Goal: Check status: Check status

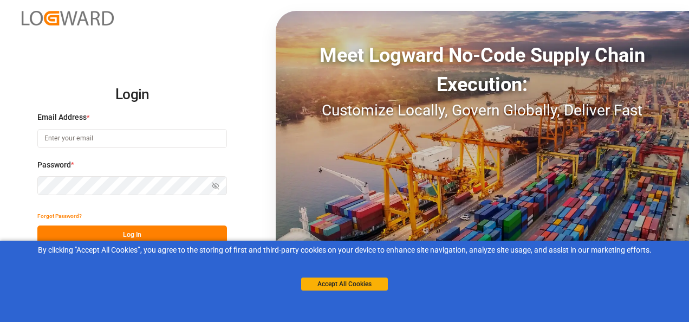
click at [135, 140] on input at bounding box center [132, 138] width 190 height 19
type input "[PERSON_NAME][EMAIL_ADDRESS][PERSON_NAME][DOMAIN_NAME]"
click at [165, 232] on button "Log In" at bounding box center [132, 234] width 190 height 19
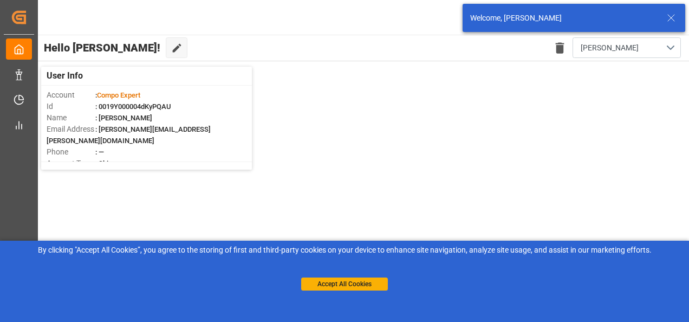
scroll to position [3, 0]
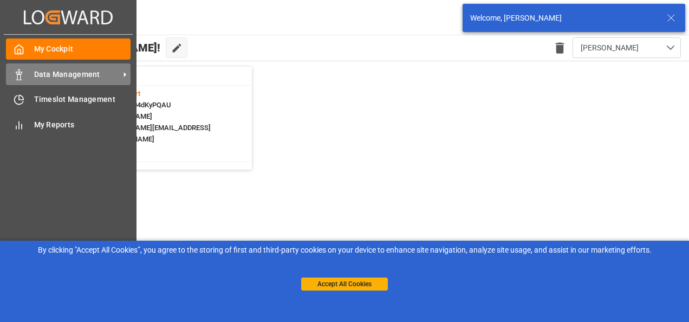
click at [87, 67] on div "Data Management Data Management" at bounding box center [68, 73] width 125 height 21
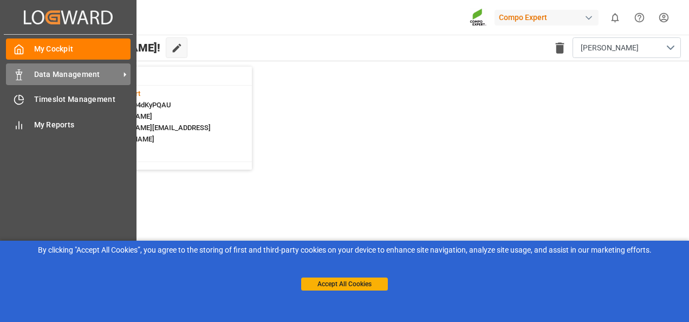
click at [51, 73] on span "Data Management" at bounding box center [77, 74] width 86 height 11
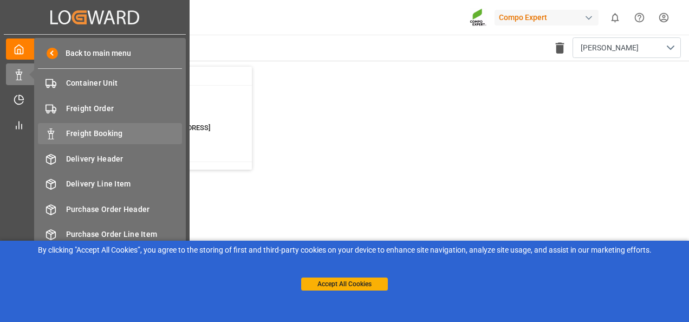
click at [86, 133] on span "Freight Booking" at bounding box center [124, 133] width 116 height 11
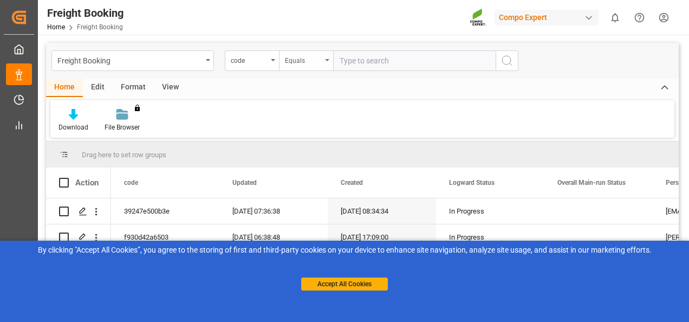
click at [310, 63] on div "Equals" at bounding box center [303, 59] width 37 height 12
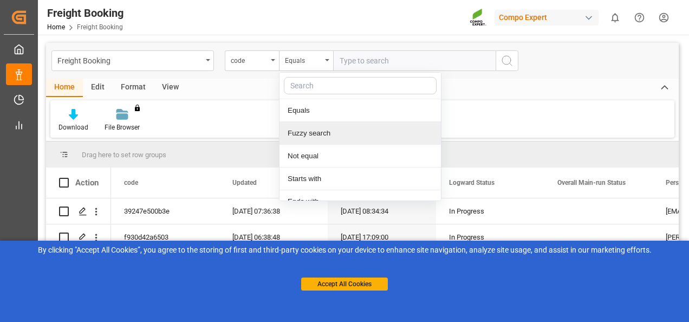
click at [317, 135] on div "Fuzzy search" at bounding box center [359, 133] width 161 height 23
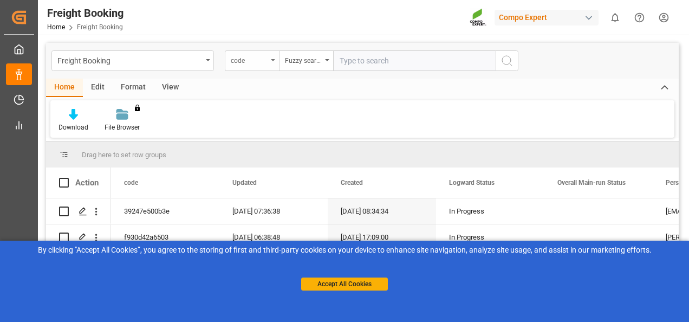
click at [267, 62] on div "code" at bounding box center [252, 60] width 54 height 21
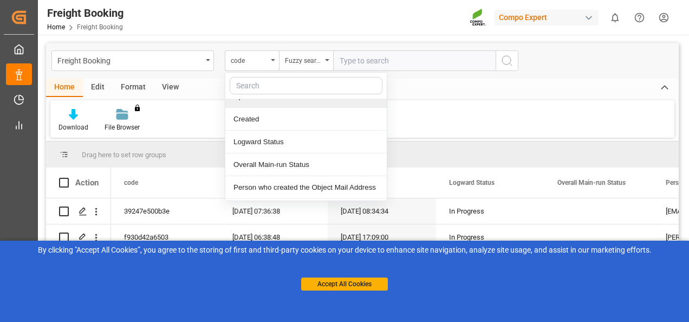
scroll to position [54, 0]
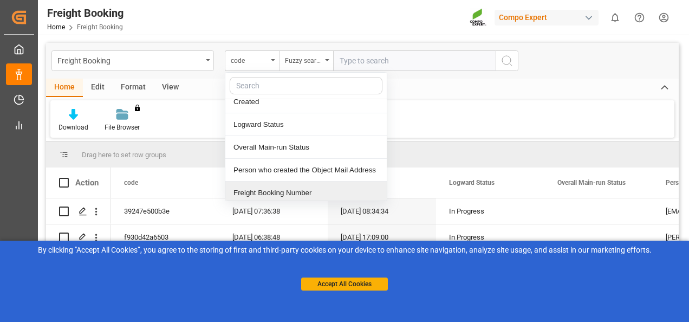
click at [273, 191] on div "Freight Booking Number" at bounding box center [305, 192] width 161 height 23
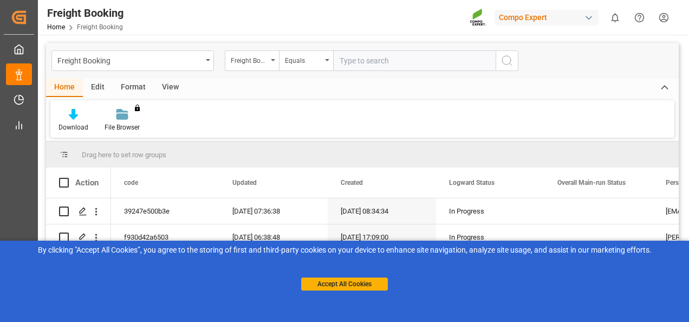
click at [367, 58] on input "text" at bounding box center [414, 60] width 162 height 21
paste input "6200000279"
type input "6200000279"
click at [315, 63] on div "Equals" at bounding box center [303, 59] width 37 height 12
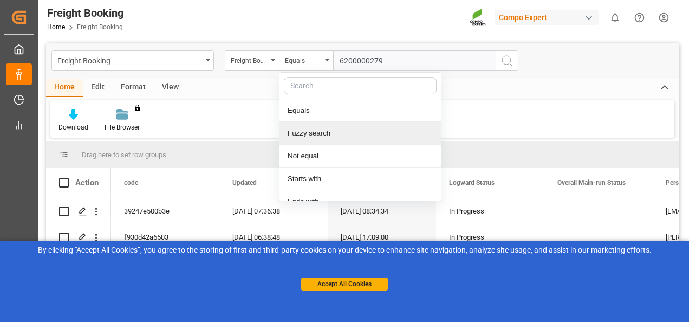
click at [306, 130] on div "Fuzzy search" at bounding box center [359, 133] width 161 height 23
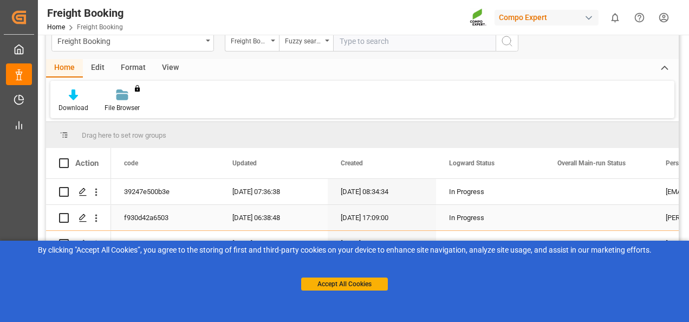
scroll to position [0, 0]
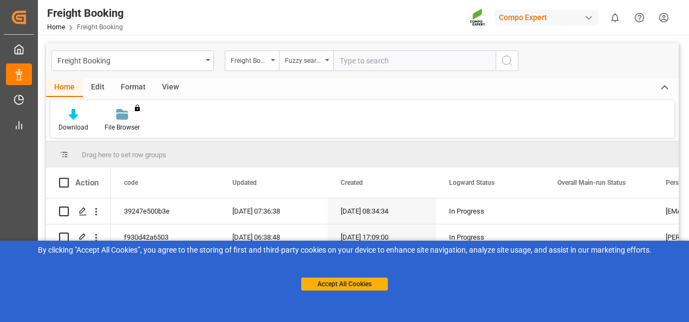
paste input "6200000279"
type input "6200000279"
click at [504, 62] on icon "search button" at bounding box center [506, 60] width 13 height 13
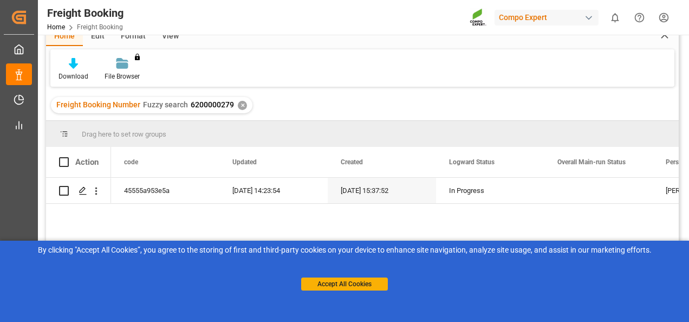
scroll to position [162, 0]
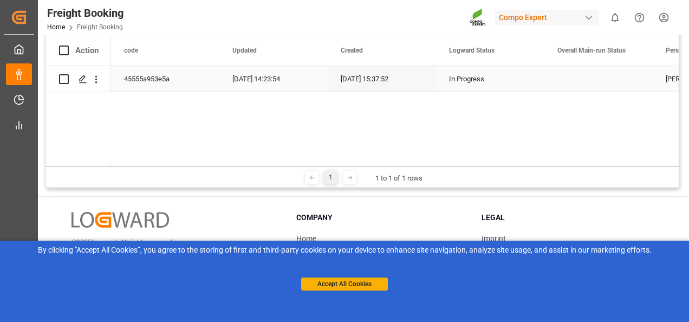
click at [156, 79] on div "45555a953e5a" at bounding box center [165, 78] width 108 height 25
click at [87, 78] on div "Press SPACE to select this row." at bounding box center [82, 79] width 16 height 20
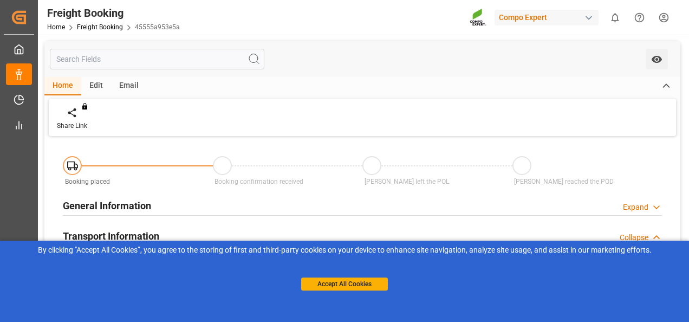
type input "MXATM"
type input "0"
type input "221140.8"
type input "[DATE] 09:00"
type input "[DATE] 15:37"
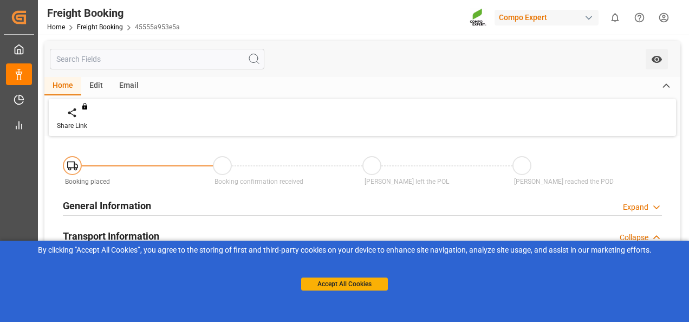
click at [344, 132] on div "Share Link You don't have permission for this feature. Contact admin." at bounding box center [362, 117] width 627 height 37
click at [344, 284] on button "Accept All Cookies" at bounding box center [344, 283] width 87 height 13
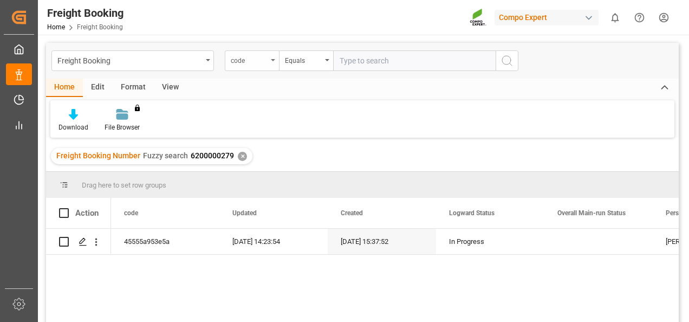
click at [246, 58] on div "code" at bounding box center [249, 59] width 37 height 12
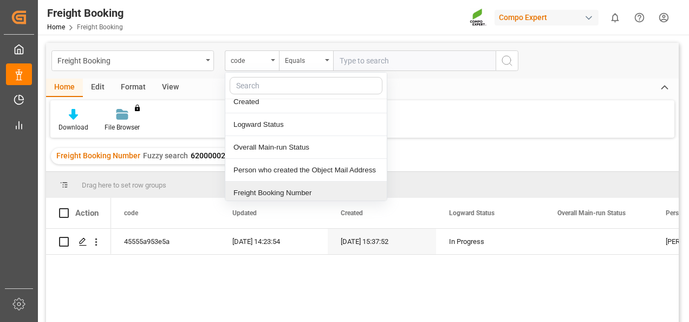
scroll to position [108, 0]
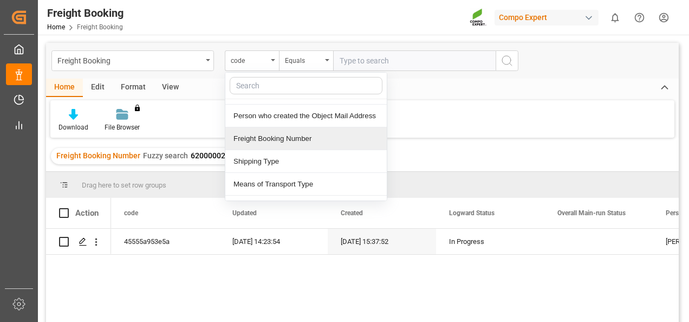
click at [268, 134] on div "Freight Booking Number" at bounding box center [305, 138] width 161 height 23
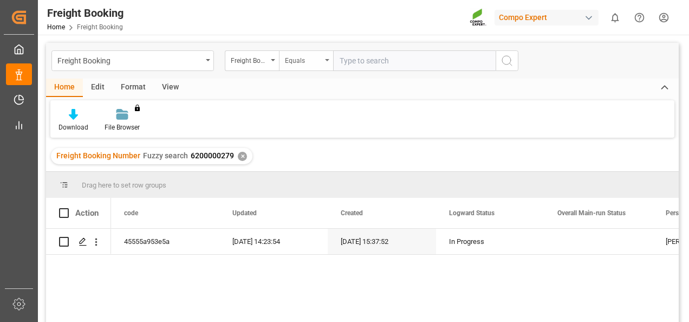
click at [302, 51] on div "Equals" at bounding box center [306, 60] width 54 height 21
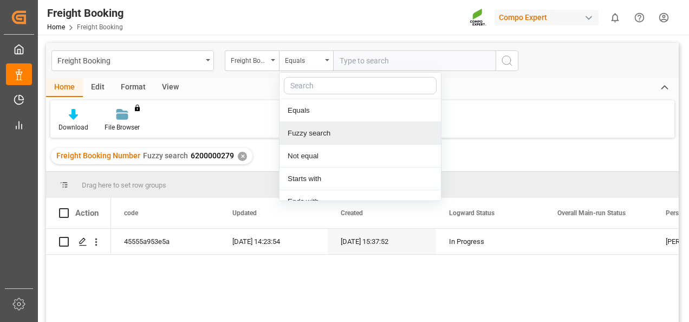
click at [303, 130] on div "Fuzzy search" at bounding box center [359, 133] width 161 height 23
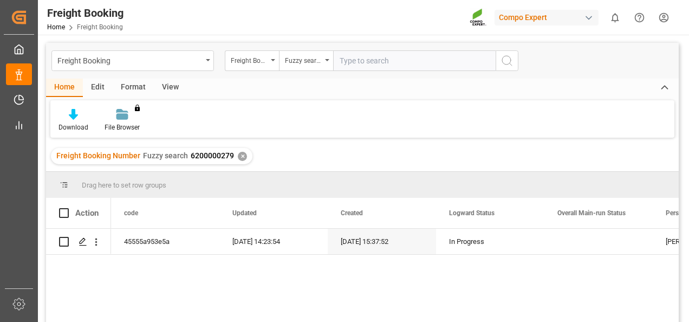
click at [374, 63] on input "text" at bounding box center [414, 60] width 162 height 21
paste input "6200000571"
type input "6200000571"
click at [505, 64] on icon "search button" at bounding box center [506, 60] width 13 height 13
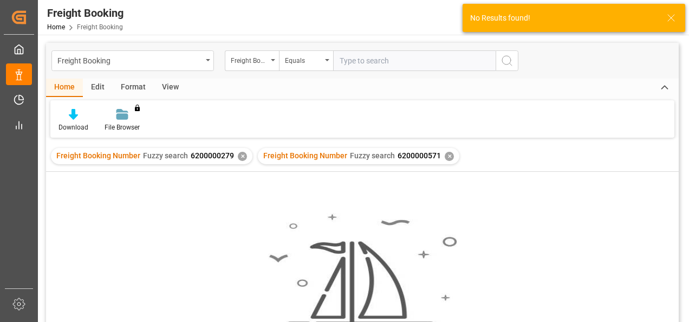
click at [238, 156] on div "✕" at bounding box center [242, 156] width 9 height 9
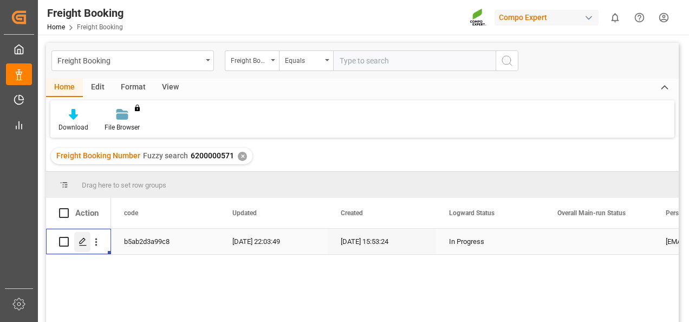
click at [79, 241] on icon "Press SPACE to select this row." at bounding box center [83, 241] width 9 height 9
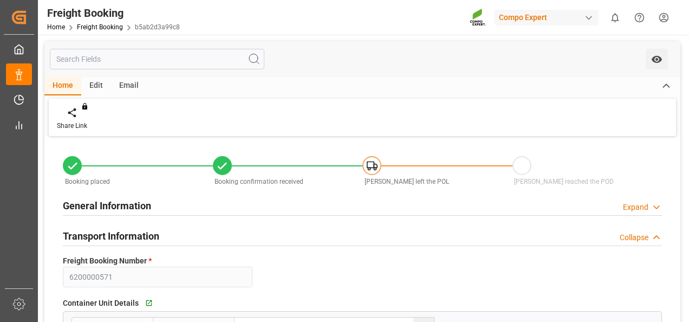
type input "Maersk"
type input "Maersk Line AS"
type input "9260914"
type input "9694579"
type input "DEHAM"
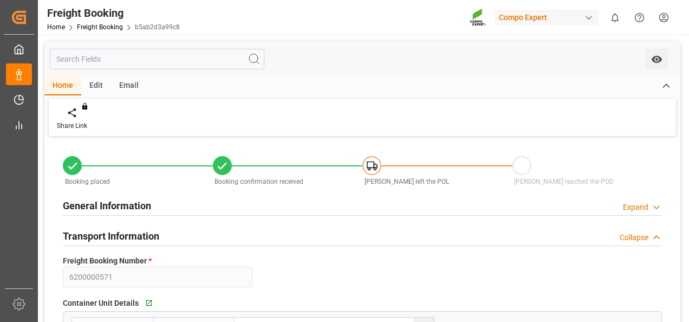
type input "MXATM"
type input "0"
type input "491424"
type input "[DATE] 01:00"
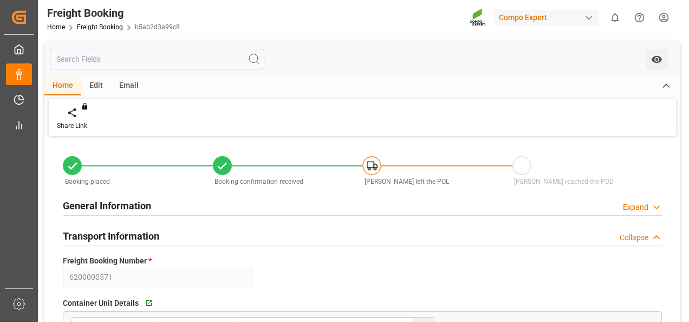
type input "[DATE] 02:00"
type input "[DATE] 16:00"
type input "[DATE] 05:00"
type input "[DATE] 15:53"
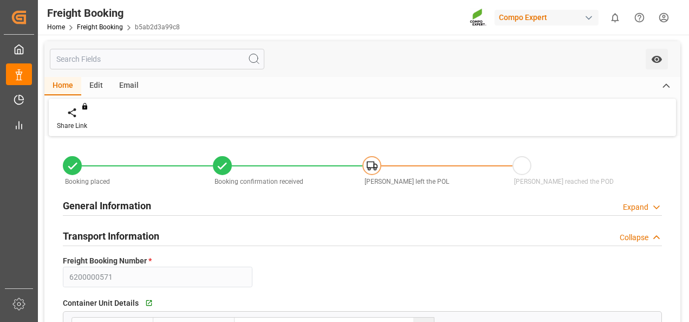
type input "[DATE] 15:53"
type input "[DATE] 13:01"
click at [175, 236] on div "Transport Information Collapse" at bounding box center [362, 235] width 599 height 21
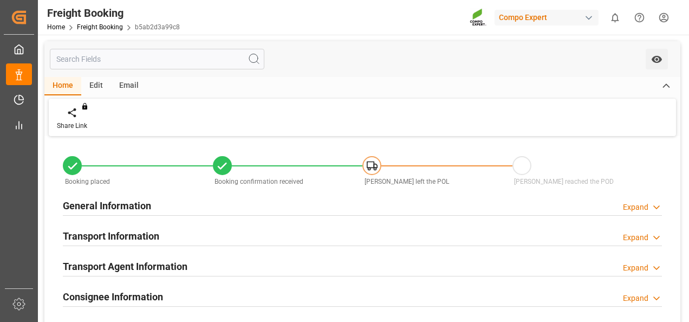
click at [131, 204] on h2 "General Information" at bounding box center [107, 205] width 88 height 15
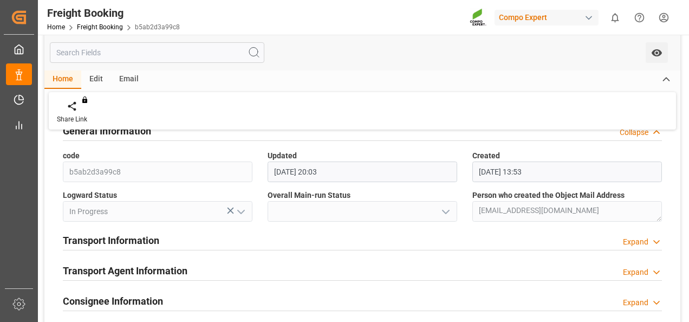
scroll to position [108, 0]
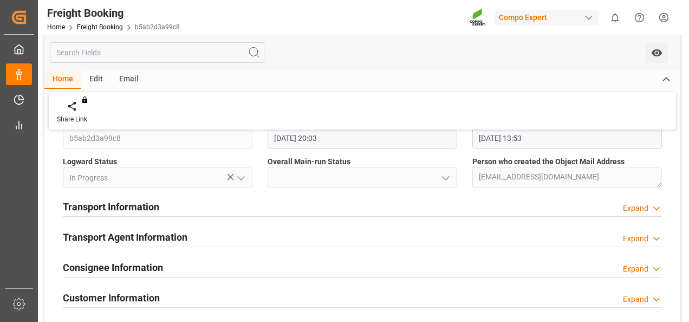
click at [131, 207] on h2 "Transport Information" at bounding box center [111, 206] width 96 height 15
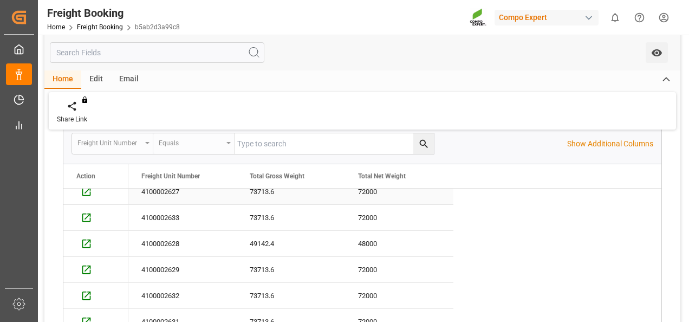
scroll to position [0, 0]
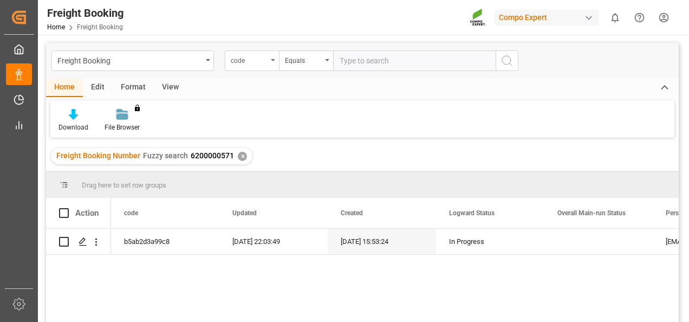
click at [261, 65] on div "code" at bounding box center [249, 59] width 37 height 12
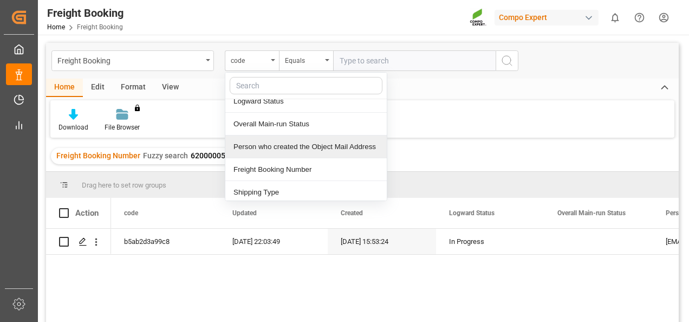
scroll to position [54, 0]
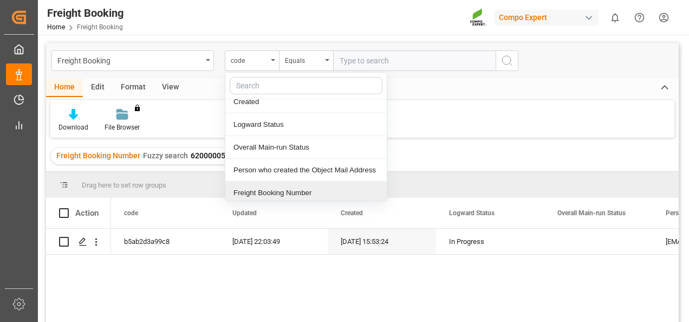
click at [275, 192] on div "Freight Booking Number" at bounding box center [305, 192] width 161 height 23
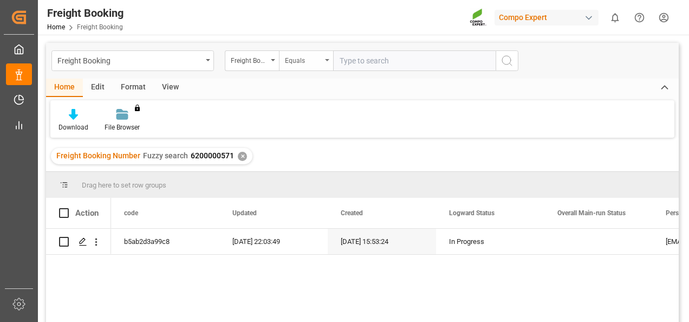
click at [313, 60] on div "Equals" at bounding box center [303, 59] width 37 height 12
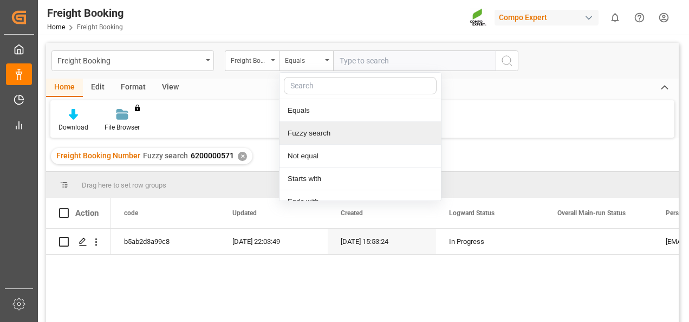
click at [308, 136] on div "Fuzzy search" at bounding box center [359, 133] width 161 height 23
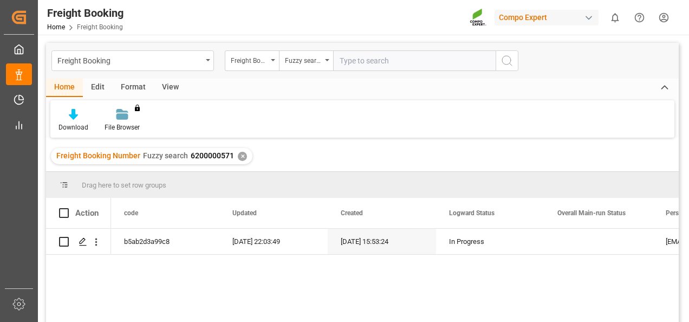
click at [362, 67] on input "text" at bounding box center [414, 60] width 162 height 21
paste input "6200000332"
type input "6200000332"
click at [243, 157] on div "✕" at bounding box center [242, 156] width 9 height 9
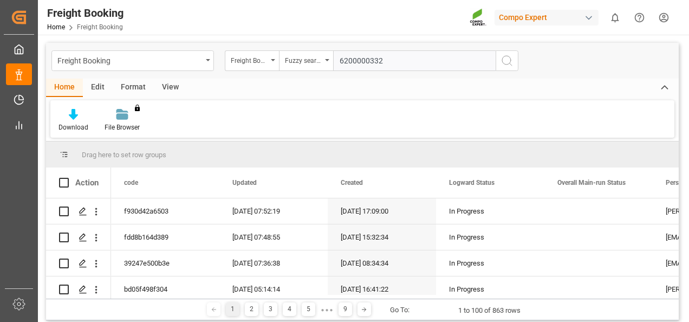
click at [505, 62] on icon "search button" at bounding box center [506, 60] width 13 height 13
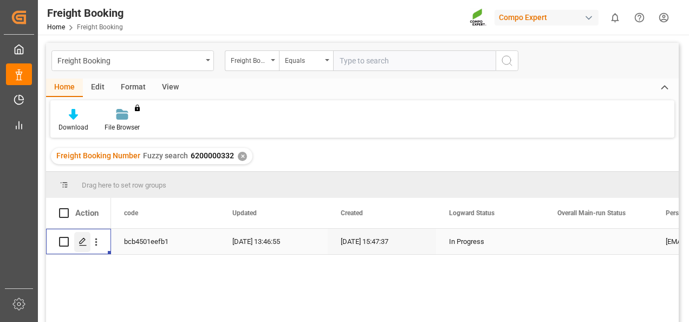
click at [81, 243] on polygon "Press SPACE to select this row." at bounding box center [82, 240] width 5 height 5
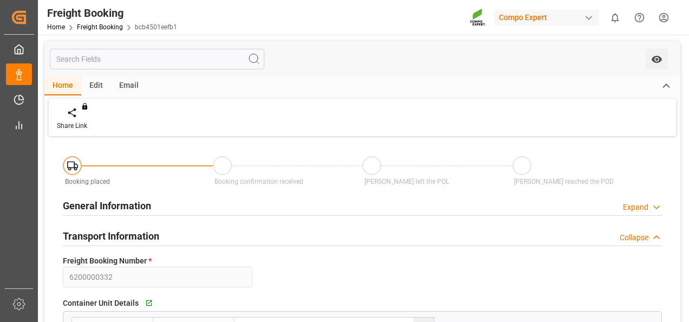
type input "MXATM"
type input "0"
type input "958276.8"
type input "[DATE] 09:00"
type input "[DATE] 15:47"
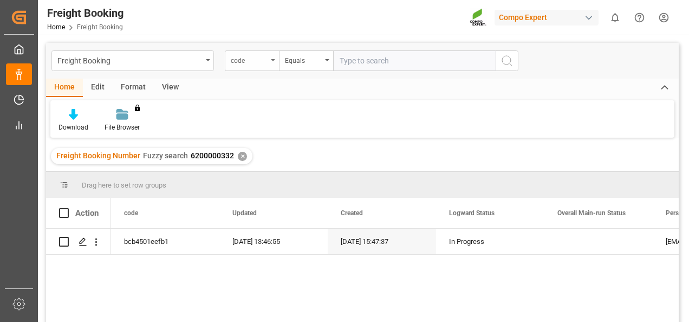
click at [235, 60] on div "code" at bounding box center [249, 59] width 37 height 12
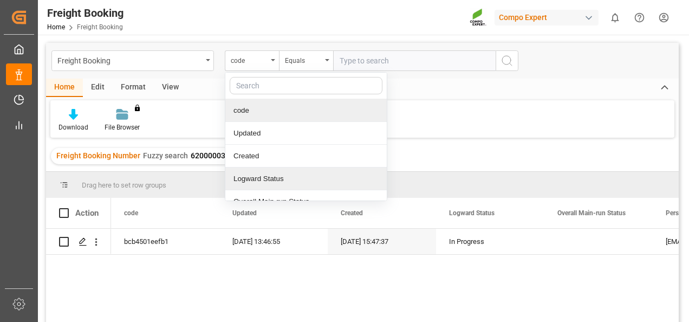
scroll to position [54, 0]
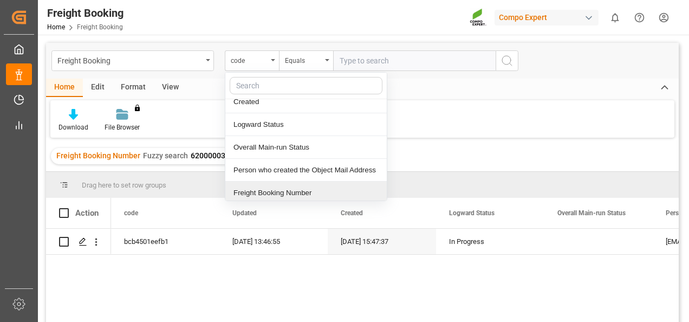
click at [284, 191] on div "Freight Booking Number" at bounding box center [305, 192] width 161 height 23
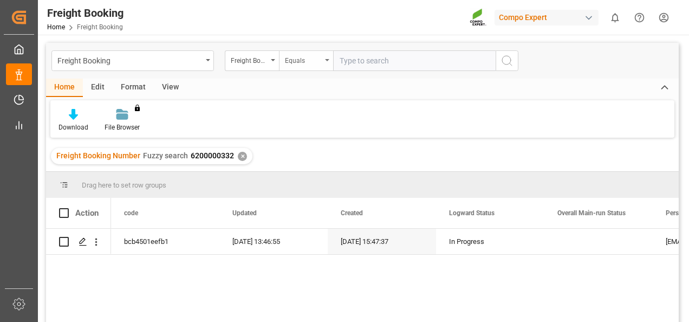
click at [301, 60] on div "Equals" at bounding box center [303, 59] width 37 height 12
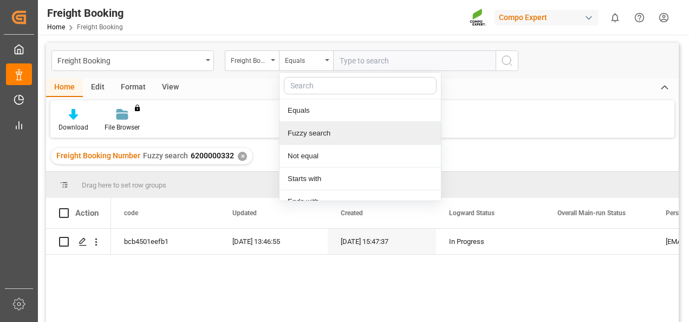
click at [310, 128] on div "Fuzzy search" at bounding box center [359, 133] width 161 height 23
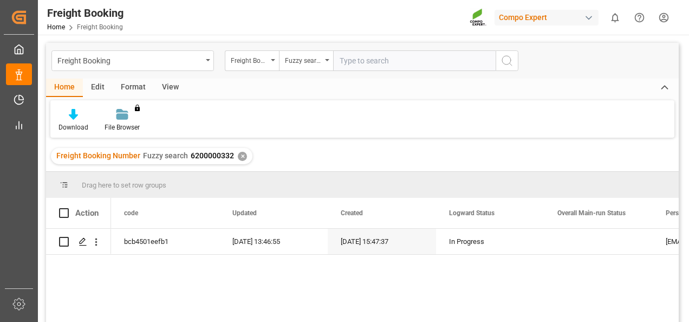
click at [242, 159] on div "✕" at bounding box center [242, 156] width 9 height 9
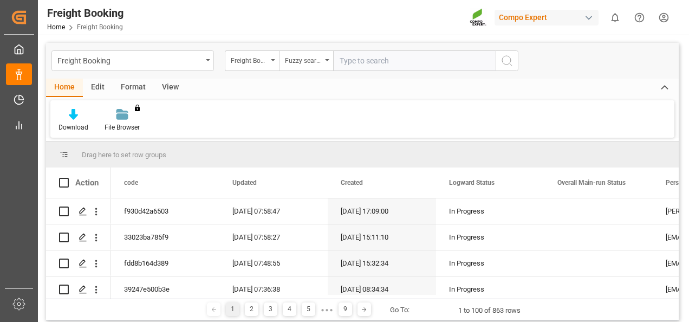
click at [370, 66] on input "text" at bounding box center [414, 60] width 162 height 21
paste input "6200000353"
type input "6200000353"
click at [509, 64] on icon "search button" at bounding box center [506, 60] width 13 height 13
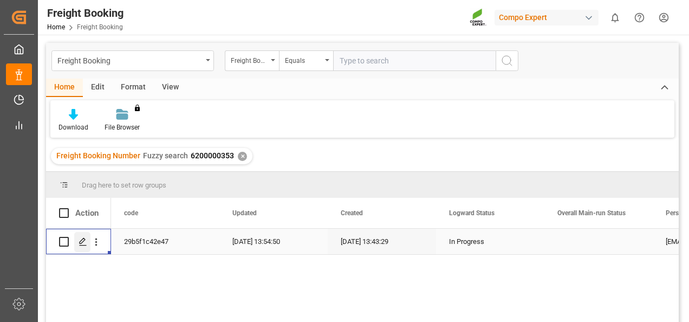
click at [83, 244] on icon "Press SPACE to select this row." at bounding box center [83, 241] width 9 height 9
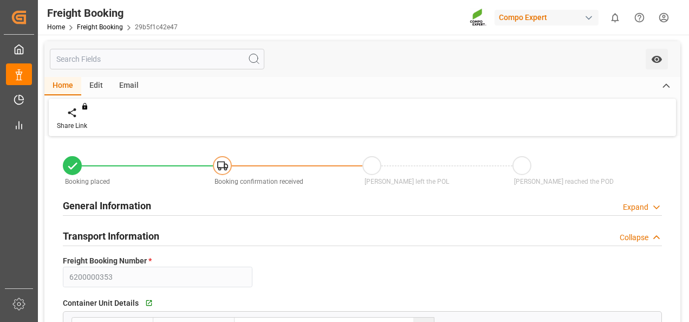
type input "MXATM"
type input "0"
type input "491424"
type input "[DATE] 09:00"
type input "[DATE] 13:43"
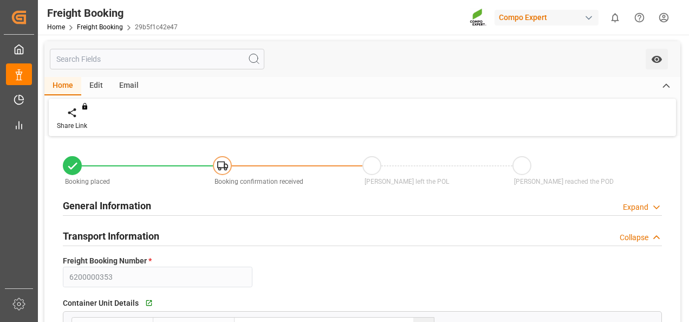
type input "[DATE] 13:45"
